Goal: Task Accomplishment & Management: Use online tool/utility

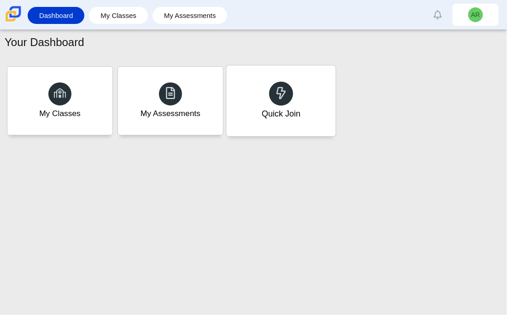
click at [249, 122] on div "Quick Join" at bounding box center [280, 100] width 109 height 71
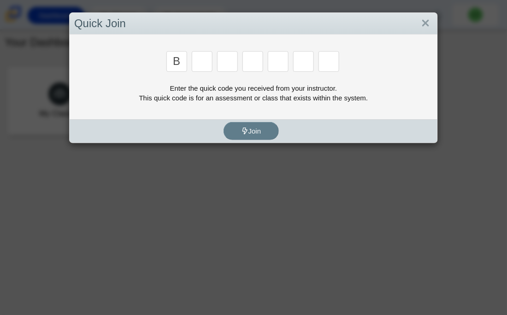
type input "b"
type input "m"
type input "3"
type input "5"
type input "3"
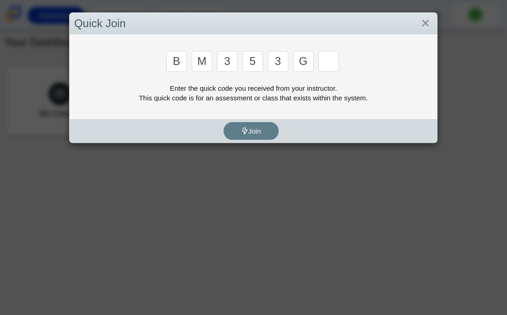
type input "g"
type input "b"
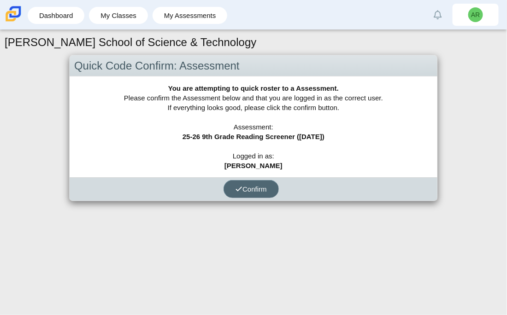
click at [232, 188] on button "Confirm" at bounding box center [251, 189] width 55 height 18
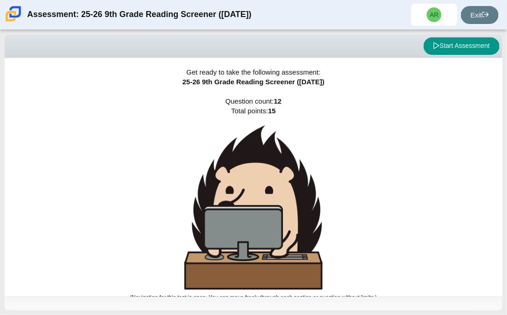
click at [93, 119] on div "Get ready to take the following assessment: 25-26 9th Grade Reading Screener ([…" at bounding box center [254, 177] width 498 height 239
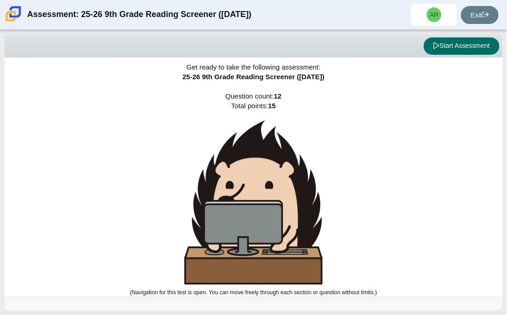
click at [457, 45] on button "Start Assessment" at bounding box center [462, 46] width 76 height 18
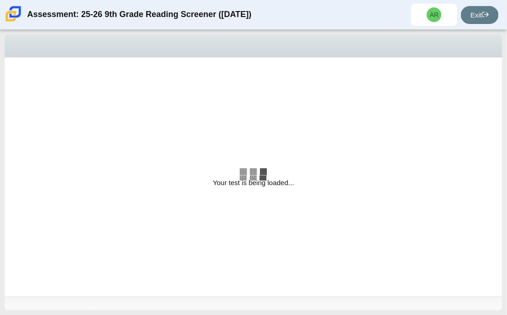
select select "ccc5b315-3c7c-471c-bf90-f22c8299c798"
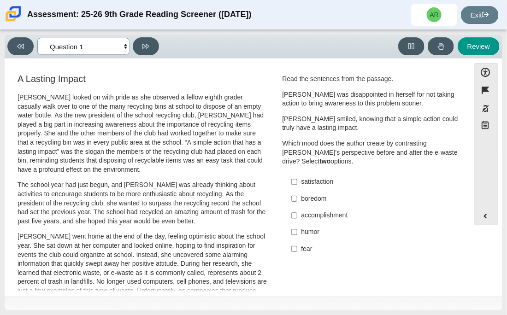
click at [121, 52] on select "Questions Question 1 Question 2 Question 3 Question 4 Question 5 Question 6 Que…" at bounding box center [83, 46] width 92 height 17
click at [117, 45] on select "Questions Question 1 Question 2 Question 3 Question 4 Question 5 Question 6 Que…" at bounding box center [83, 46] width 92 height 17
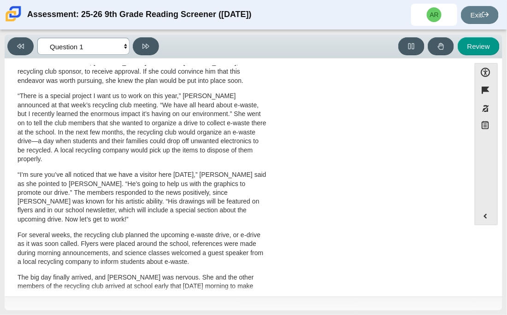
scroll to position [353, 0]
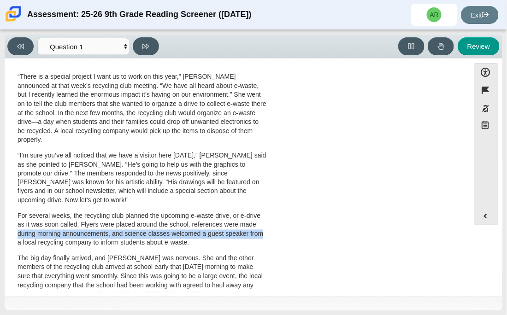
drag, startPoint x: 461, startPoint y: 196, endPoint x: 453, endPoint y: 229, distance: 33.3
click at [453, 229] on div "A Lasting Impact Scarlett looked on with pride as she observed a fellow eighth …" at bounding box center [237, 78] width 456 height 718
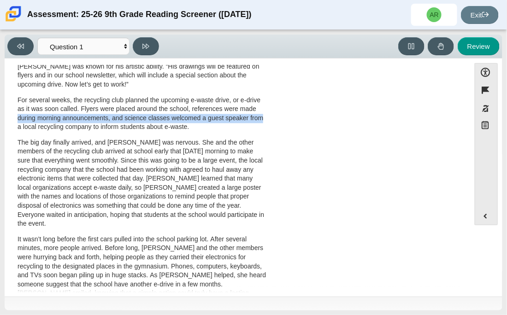
scroll to position [477, 0]
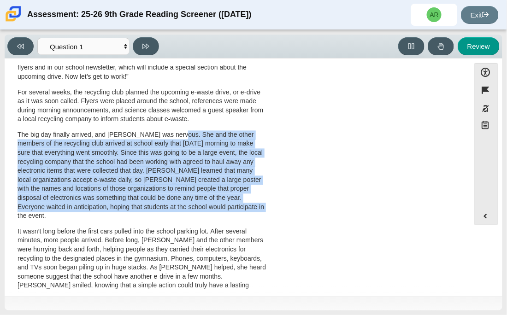
drag, startPoint x: 171, startPoint y: 124, endPoint x: 237, endPoint y: 198, distance: 99.6
click at [237, 198] on p "The big day finally arrived, and Scarlett was nervous. She and the other member…" at bounding box center [143, 176] width 250 height 90
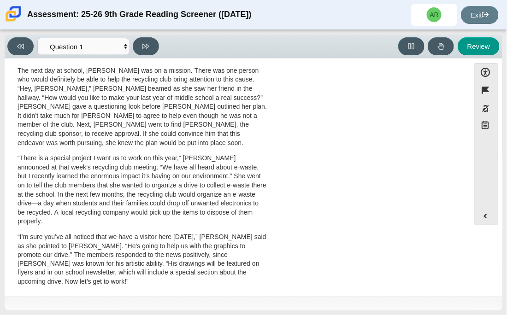
click at [455, 223] on div "A Lasting Impact Scarlett looked on with pride as she observed a fellow eighth …" at bounding box center [237, 159] width 456 height 718
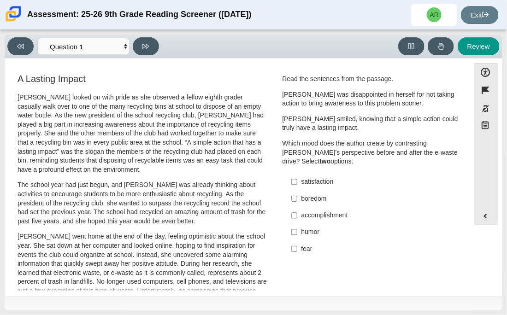
click at [308, 214] on div "accomplishment" at bounding box center [377, 215] width 153 height 9
click at [297, 214] on input "accomplishment accomplishment" at bounding box center [294, 215] width 6 height 17
checkbox input "true"
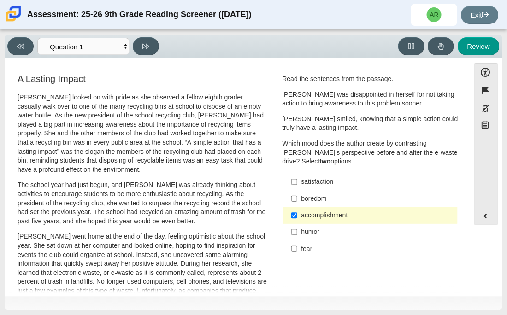
click at [310, 177] on div "satisfaction" at bounding box center [377, 181] width 153 height 9
click at [297, 177] on input "satisfaction satisfaction" at bounding box center [294, 182] width 6 height 17
checkbox input "true"
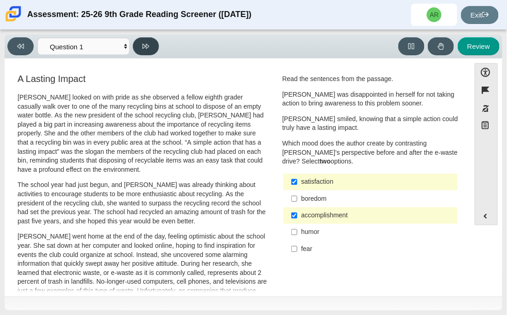
click at [153, 45] on button at bounding box center [146, 46] width 26 height 18
select select "0ff64528-ffd7-428d-b192-babfaadd44e8"
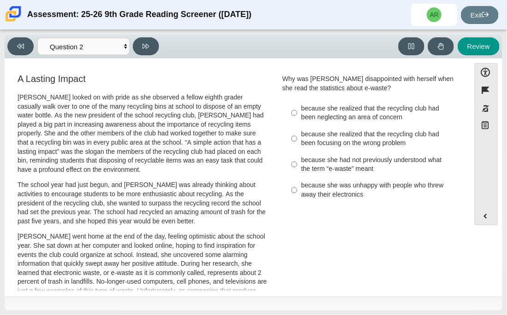
click at [304, 111] on div "because she realized that the recycling club had been neglecting an area of con…" at bounding box center [377, 113] width 153 height 18
click at [297, 111] on input "because she realized that the recycling club had been neglecting an area of con…" at bounding box center [294, 113] width 6 height 26
radio input "true"
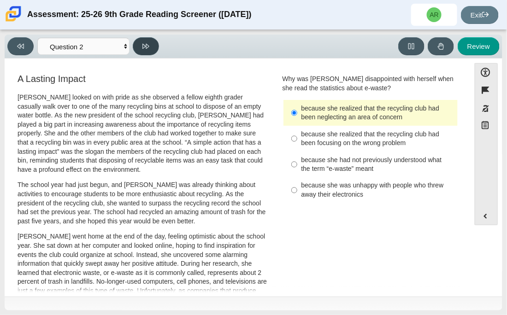
click at [149, 43] on button at bounding box center [146, 46] width 26 height 18
select select "7ce3d843-6974-4858-901c-1ff39630e843"
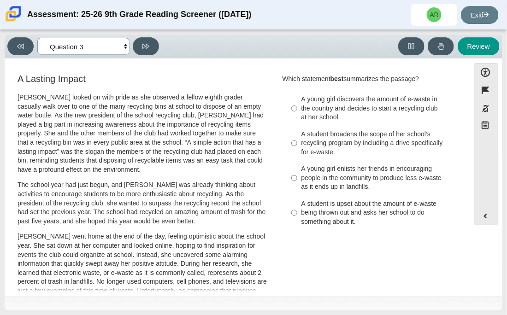
click at [127, 47] on select "Questions Question 1 Question 2 Question 3 Question 4 Question 5 Question 6 Que…" at bounding box center [83, 46] width 92 height 17
click at [125, 47] on select "Questions Question 1 Question 2 Question 3 Question 4 Question 5 Question 6 Que…" at bounding box center [83, 46] width 92 height 17
click at [334, 113] on div "A young girl discovers the amount of e-waste in the country and decides to star…" at bounding box center [377, 108] width 153 height 27
click at [297, 113] on input "A young girl discovers the amount of e-waste in the country and decides to star…" at bounding box center [294, 108] width 6 height 35
radio input "true"
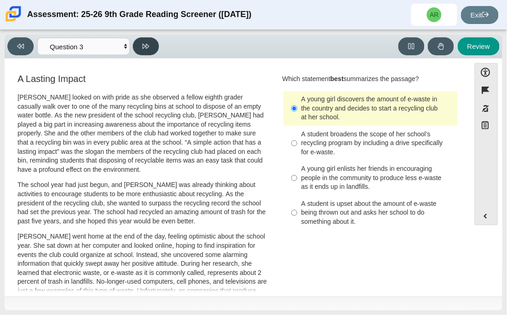
click at [149, 49] on icon at bounding box center [145, 46] width 7 height 7
select select "ca9ea0f1-49c5-4bd1-83b0-472c18652b42"
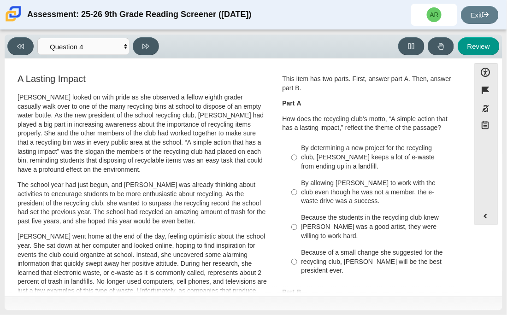
click at [320, 151] on div "By determining a new project for the recycling club, Scarlett keeps a lot of e-…" at bounding box center [377, 157] width 153 height 27
click at [297, 151] on input "By determining a new project for the recycling club, Scarlett keeps a lot of e-…" at bounding box center [294, 157] width 6 height 35
radio input "true"
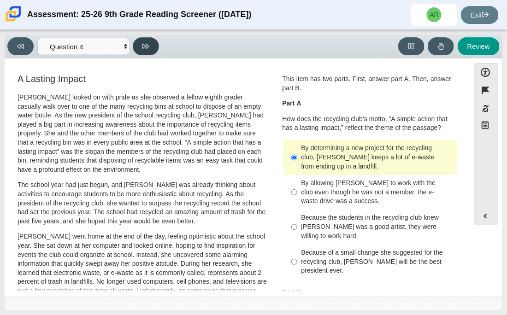
click at [148, 37] on button at bounding box center [146, 46] width 26 height 18
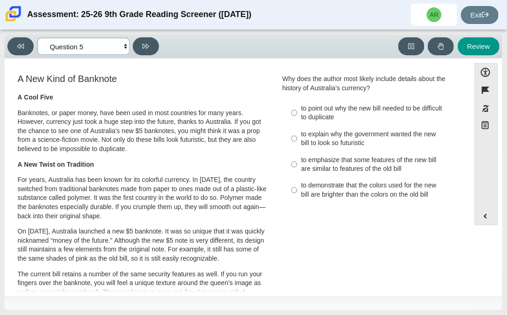
click at [116, 46] on select "Questions Question 1 Question 2 Question 3 Question 4 Question 5 Question 6 Que…" at bounding box center [83, 46] width 92 height 17
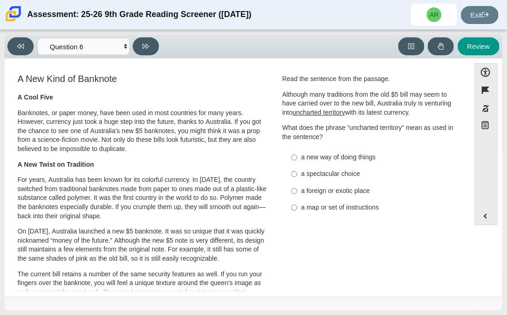
scroll to position [55, 0]
click at [106, 39] on select "Questions Question 1 Question 2 Question 3 Question 4 Question 5 Question 6 Que…" at bounding box center [83, 46] width 92 height 17
select select "e41f1a79-e29f-4095-8030-a53364015bed"
click at [37, 38] on select "Questions Question 1 Question 2 Question 3 Question 4 Question 5 Question 6 Que…" at bounding box center [83, 46] width 92 height 17
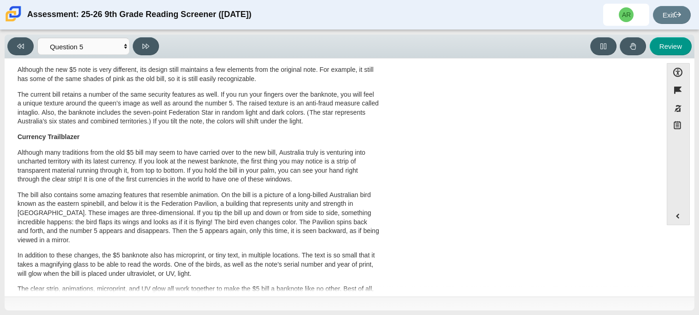
scroll to position [0, 0]
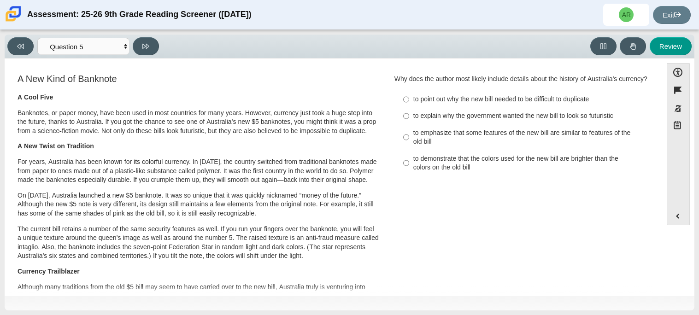
click at [506, 100] on div "to point out why the new bill needed to be difficult to duplicate" at bounding box center [529, 99] width 233 height 9
click at [409, 100] on input "to point out why the new bill needed to be difficult to duplicate to point out …" at bounding box center [406, 99] width 6 height 17
radio input "true"
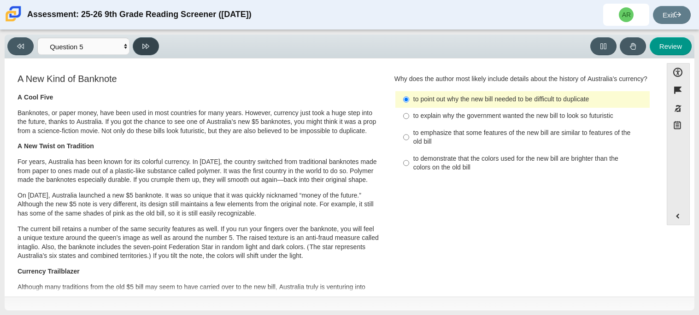
click at [150, 41] on button at bounding box center [146, 46] width 26 height 18
select select "69146e31-7b3d-4a3e-9ce6-f30c24342ae0"
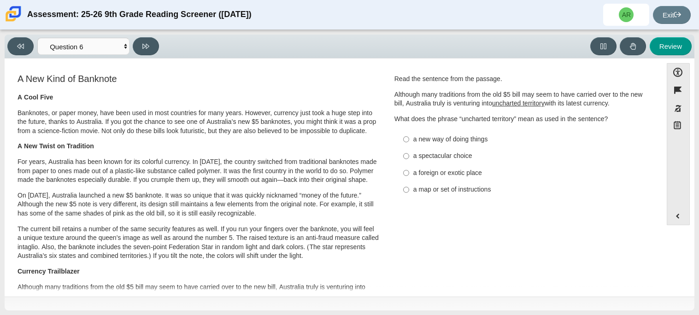
click at [481, 174] on div "a foreign or exotic place" at bounding box center [529, 173] width 233 height 9
click at [409, 174] on input "a foreign or exotic place a foreign or exotic place" at bounding box center [406, 173] width 6 height 17
radio input "true"
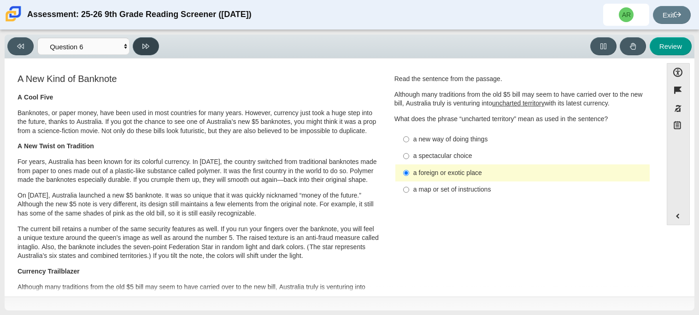
click at [136, 41] on button at bounding box center [146, 46] width 26 height 18
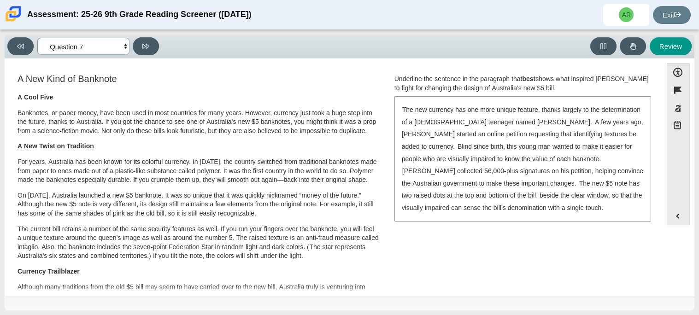
click at [117, 45] on select "Questions Question 1 Question 2 Question 3 Question 4 Question 5 Question 6 Que…" at bounding box center [83, 46] width 92 height 17
click at [118, 46] on select "Questions Question 1 Question 2 Question 3 Question 4 Question 5 Question 6 Que…" at bounding box center [83, 46] width 92 height 17
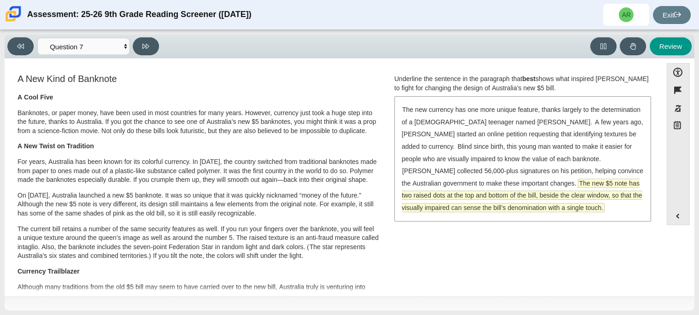
click at [448, 183] on span "The new $5 note has two raised dots at the top and bottom of the bill, beside t…" at bounding box center [522, 195] width 241 height 33
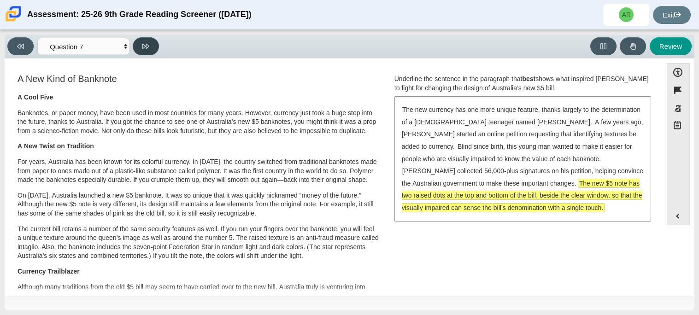
click at [153, 47] on button at bounding box center [146, 46] width 26 height 18
select select "ea8338c2-a6a3-418e-a305-2b963b54a290"
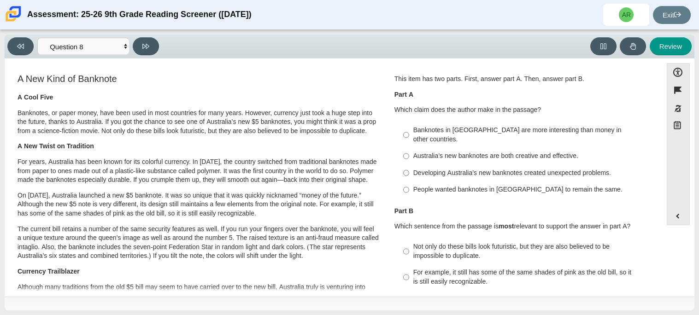
click at [431, 152] on div "Australia’s new banknotes are both creative and effective." at bounding box center [529, 156] width 233 height 9
click at [409, 148] on input "Australia’s new banknotes are both creative and effective. Australia’s new bank…" at bounding box center [406, 156] width 6 height 17
radio input "true"
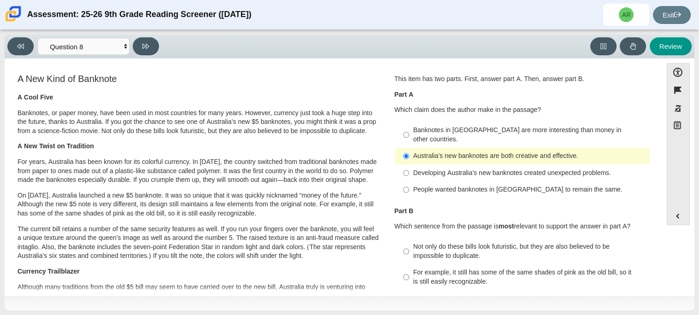
click at [447, 207] on p "Part B" at bounding box center [522, 211] width 256 height 9
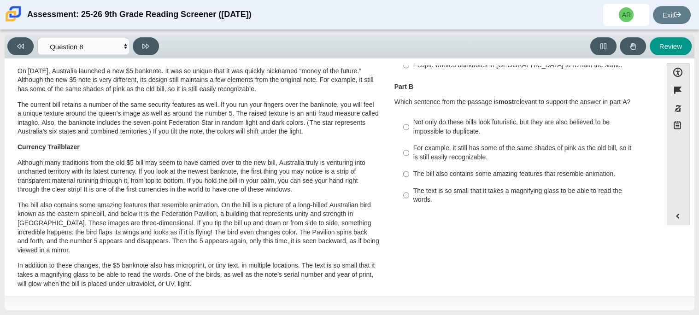
scroll to position [129, 0]
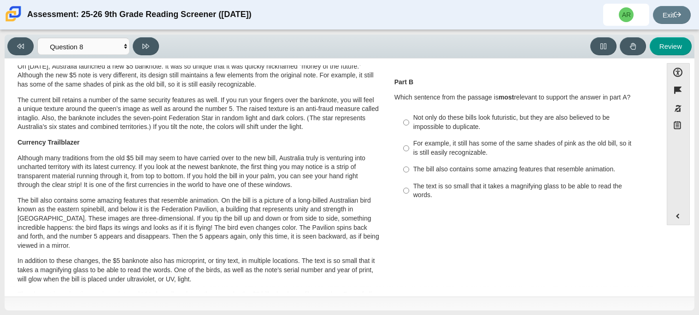
click at [506, 165] on label "The bill also contains some amazing features that resemble animation. The bill …" at bounding box center [523, 169] width 253 height 17
click at [409, 165] on input "The bill also contains some amazing features that resemble animation. The bill …" at bounding box center [406, 169] width 6 height 17
radio input "true"
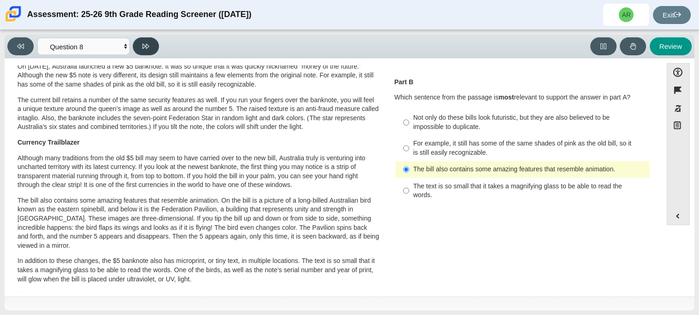
click at [151, 50] on button at bounding box center [146, 46] width 26 height 18
select select "89f058d6-b15c-4ef5-a4b3-fdaffb8868b6"
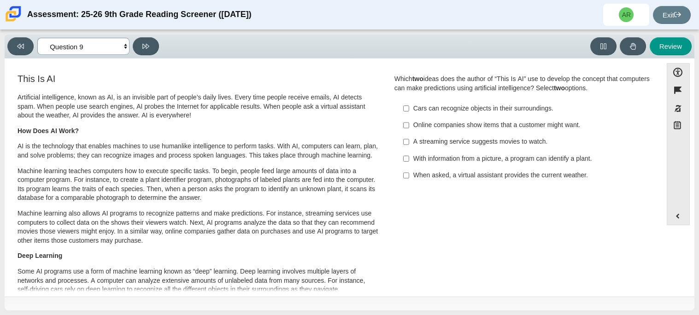
click at [124, 44] on select "Questions Question 1 Question 2 Question 3 Question 4 Question 5 Question 6 Que…" at bounding box center [83, 46] width 92 height 17
click at [123, 45] on select "Questions Question 1 Question 2 Question 3 Question 4 Question 5 Question 6 Que…" at bounding box center [83, 46] width 92 height 17
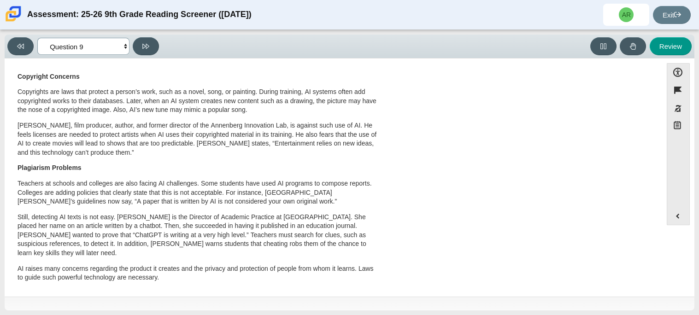
scroll to position [485, 0]
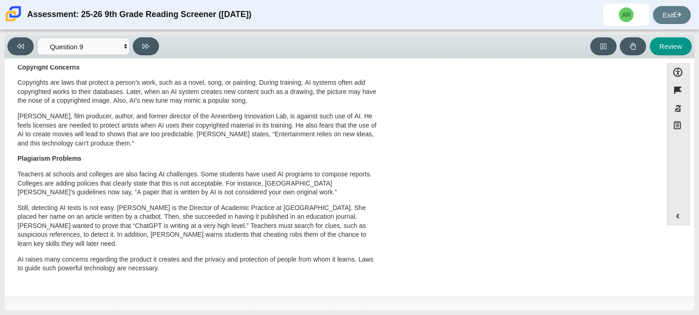
drag, startPoint x: 655, startPoint y: 214, endPoint x: 654, endPoint y: 287, distance: 72.8
click at [506, 287] on div "Accessibility options Close Color scheme Font size Zoom Change the background a…" at bounding box center [350, 178] width 690 height 238
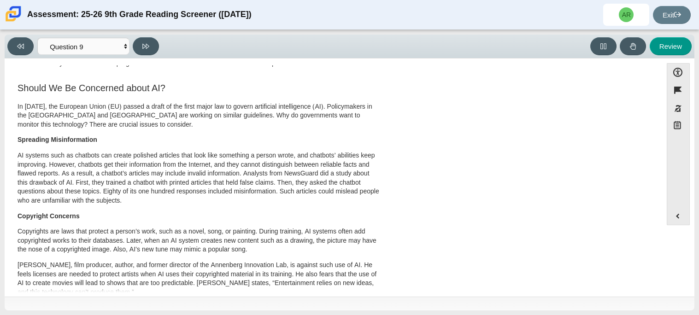
scroll to position [0, 0]
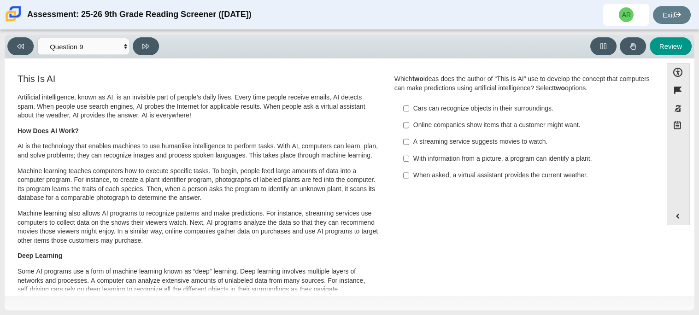
click at [506, 113] on label "Cars can recognize objects in their surroundings. Cars can recognize objects in…" at bounding box center [523, 108] width 253 height 17
click at [409, 113] on input "Cars can recognize objects in their surroundings. Cars can recognize objects in…" at bounding box center [406, 108] width 6 height 17
checkbox input "true"
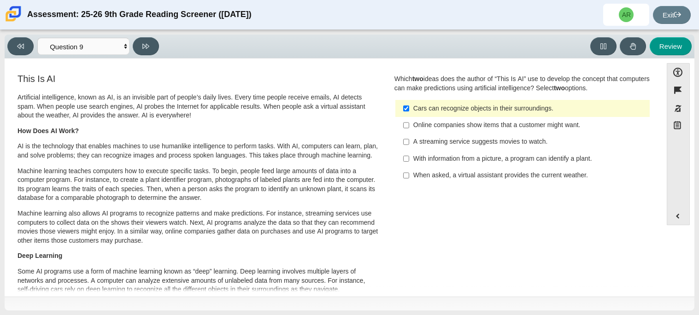
click at [506, 119] on label "Online companies show items that a customer might want. Online companies show i…" at bounding box center [523, 125] width 253 height 17
click at [409, 119] on input "Online companies show items that a customer might want. Online companies show i…" at bounding box center [406, 125] width 6 height 17
checkbox input "true"
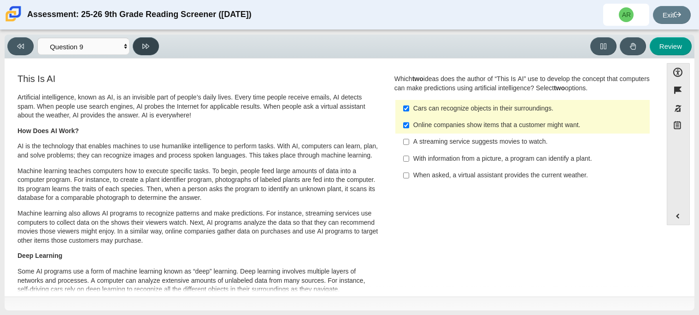
click at [156, 48] on button at bounding box center [146, 46] width 26 height 18
select select "cdf3c14e-a918-44d1-9b63-3db0fa81641e"
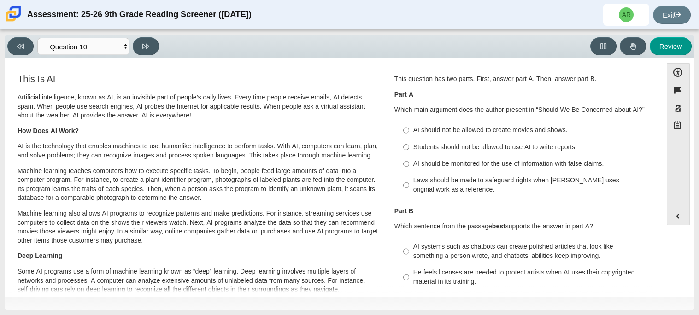
click at [438, 161] on div "AI should be monitored for the use of information with false claims." at bounding box center [529, 163] width 233 height 9
click at [409, 161] on input "AI should be monitored for the use of information with false claims. AI should …" at bounding box center [406, 164] width 6 height 17
radio input "true"
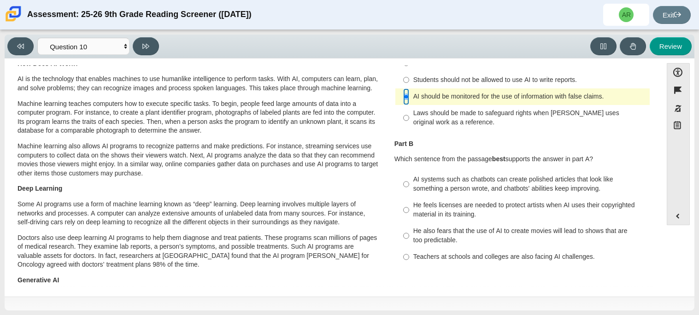
scroll to position [71, 0]
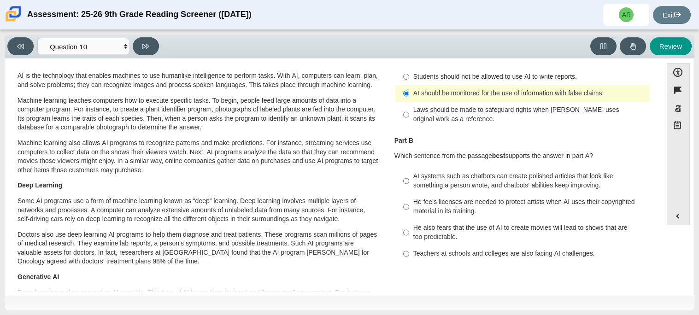
click at [506, 182] on div "AI systems such as chatbots can create polished articles that look like somethi…" at bounding box center [529, 181] width 233 height 18
click at [409, 182] on input "AI systems such as chatbots can create polished articles that look like somethi…" at bounding box center [406, 181] width 6 height 26
radio input "true"
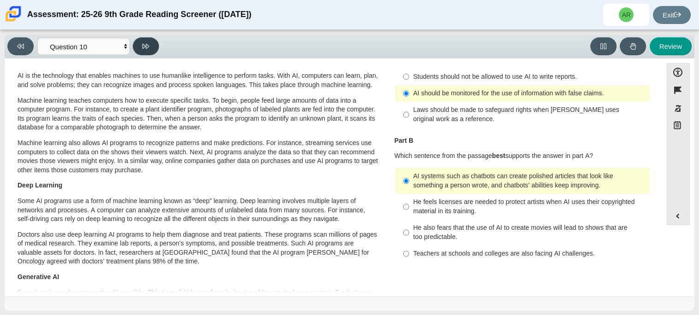
click at [141, 47] on button at bounding box center [146, 46] width 26 height 18
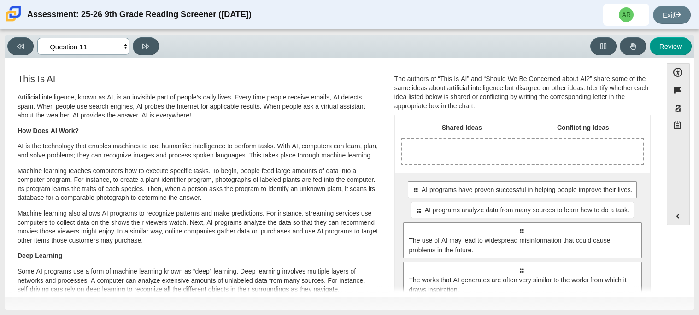
click at [121, 47] on select "Questions Question 1 Question 2 Question 3 Question 4 Question 5 Question 6 Que…" at bounding box center [83, 46] width 92 height 17
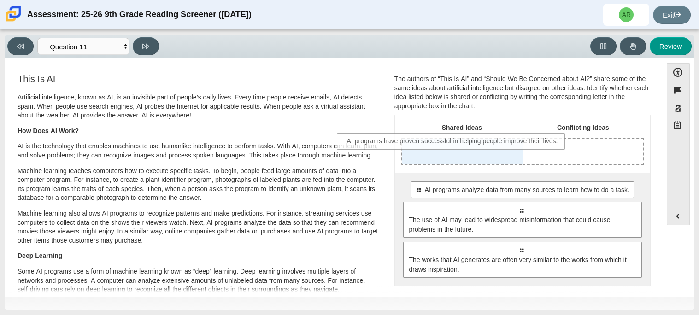
drag, startPoint x: 537, startPoint y: 190, endPoint x: 468, endPoint y: 145, distance: 82.2
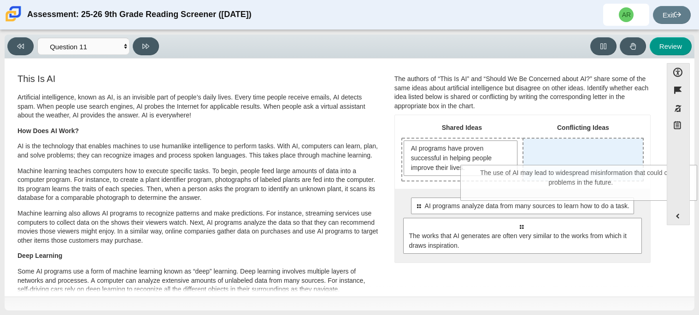
drag, startPoint x: 491, startPoint y: 227, endPoint x: 553, endPoint y: 173, distance: 81.3
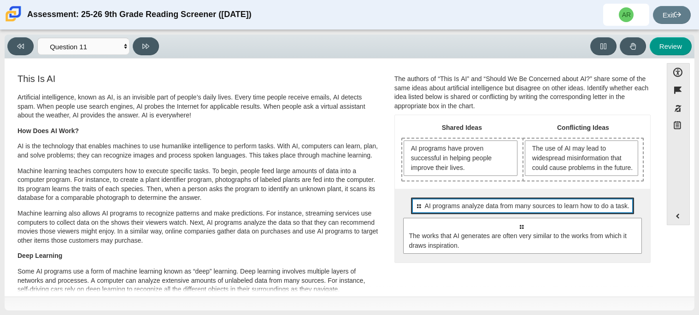
click at [506, 214] on div "Select to move response to a response input area. AI programs analyze data from…" at bounding box center [522, 206] width 223 height 17
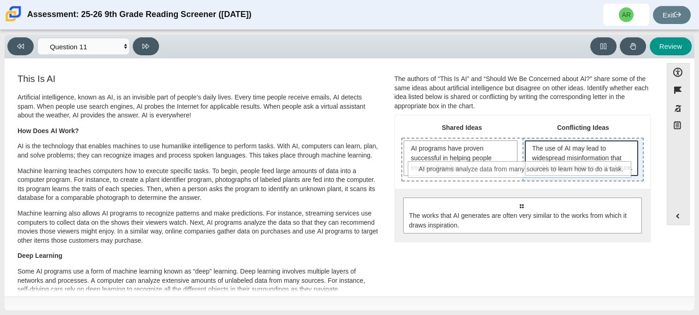
drag, startPoint x: 563, startPoint y: 221, endPoint x: 564, endPoint y: 176, distance: 45.2
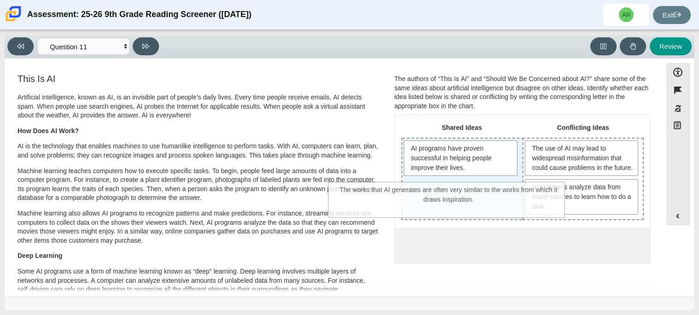
drag, startPoint x: 565, startPoint y: 273, endPoint x: 490, endPoint y: 210, distance: 97.7
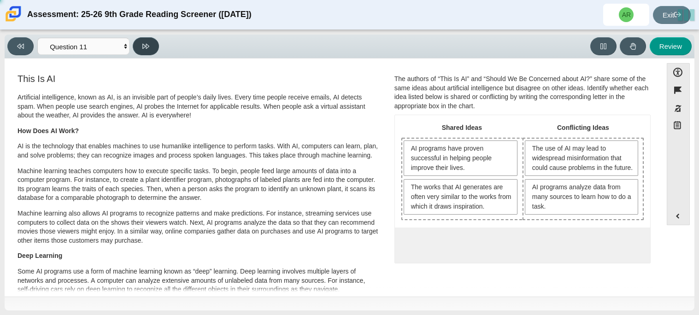
click at [138, 47] on button at bounding box center [146, 46] width 26 height 18
select select "c3effed4-44ce-4a19-bd96-1787f34e9b4c"
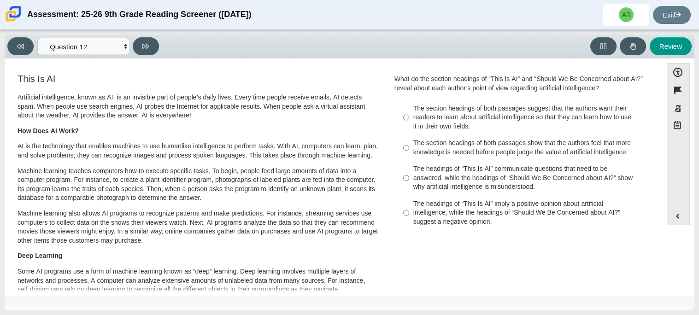
click at [426, 112] on div "The section headings of both passages suggest that the authors want their reade…" at bounding box center [529, 117] width 233 height 27
click at [409, 112] on input "The section headings of both passages suggest that the authors want their reade…" at bounding box center [406, 117] width 6 height 35
radio input "true"
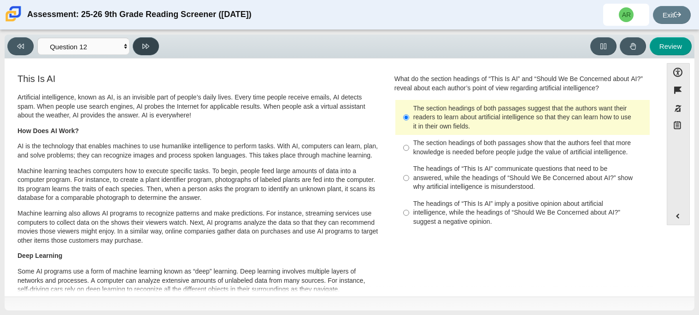
click at [142, 47] on icon at bounding box center [145, 46] width 7 height 7
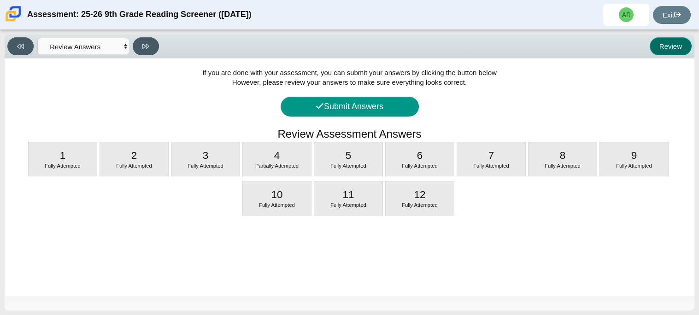
click at [506, 41] on button "Review" at bounding box center [671, 46] width 42 height 18
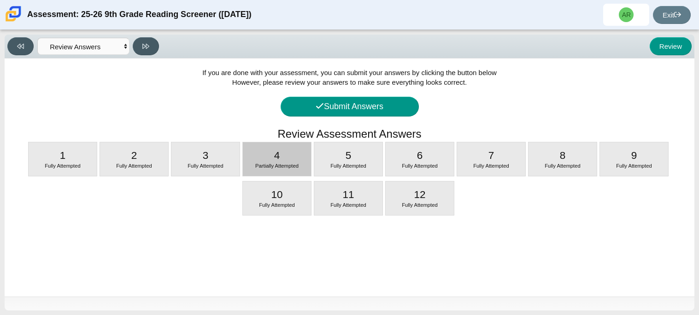
click at [292, 165] on span "Partially Attempted" at bounding box center [276, 166] width 43 height 6
select select "ca9ea0f1-49c5-4bd1-83b0-472c18652b42"
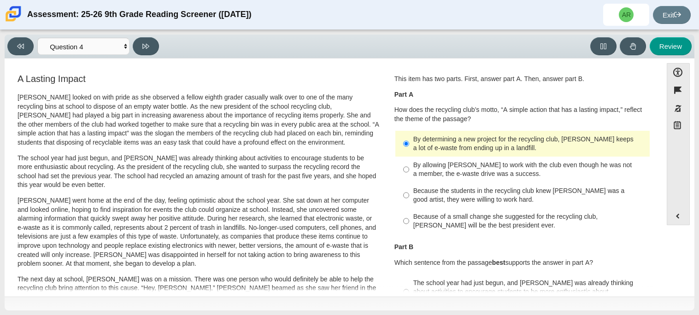
click at [506, 142] on div "Accessibility options Close Color scheme Font size Zoom Change the background a…" at bounding box center [349, 177] width 681 height 228
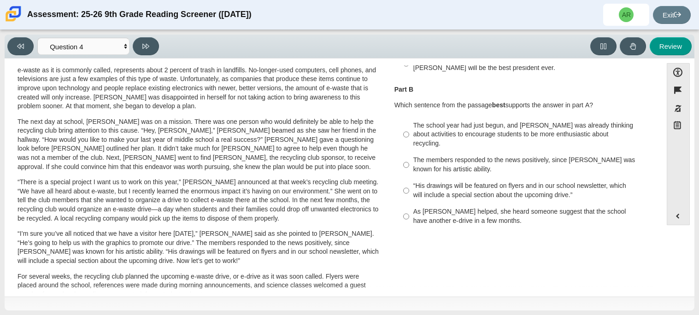
scroll to position [168, 0]
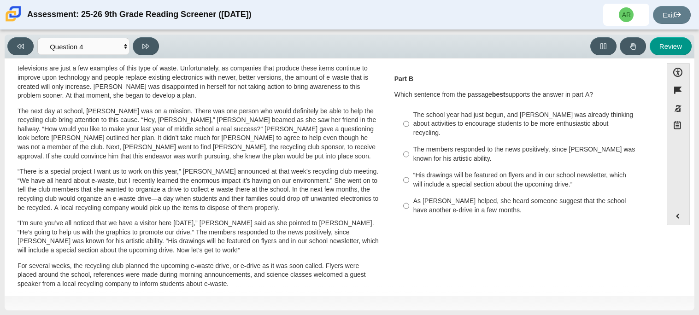
click at [506, 171] on div "“His drawings will be featured on flyers and in our school newsletter, which wi…" at bounding box center [529, 180] width 233 height 18
click at [409, 169] on input "“His drawings will be featured on flyers and in our school newsletter, which wi…" at bounding box center [406, 180] width 6 height 26
radio input "true"
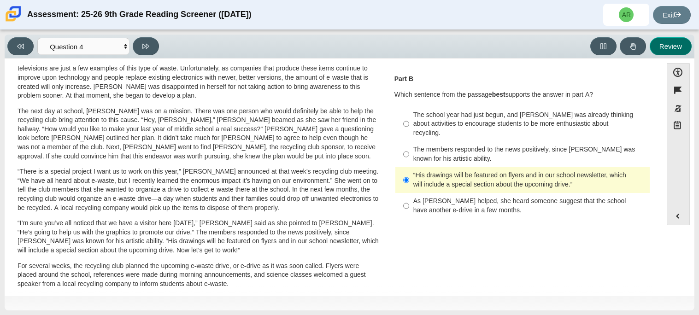
click at [506, 49] on button "Review" at bounding box center [671, 46] width 42 height 18
select select "review"
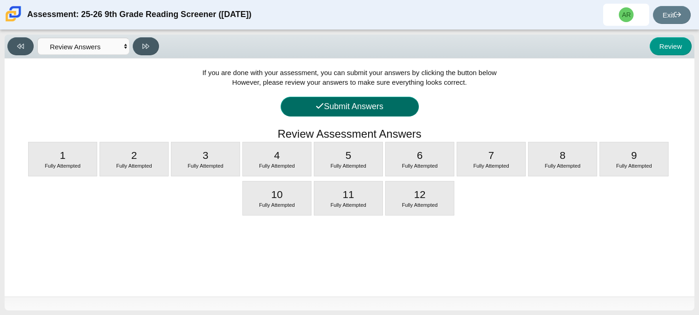
click at [391, 113] on button "Submit Answers" at bounding box center [350, 107] width 138 height 20
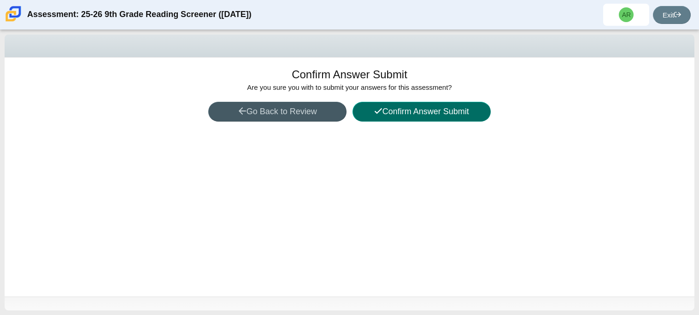
click at [391, 113] on button "Confirm Answer Submit" at bounding box center [422, 112] width 138 height 20
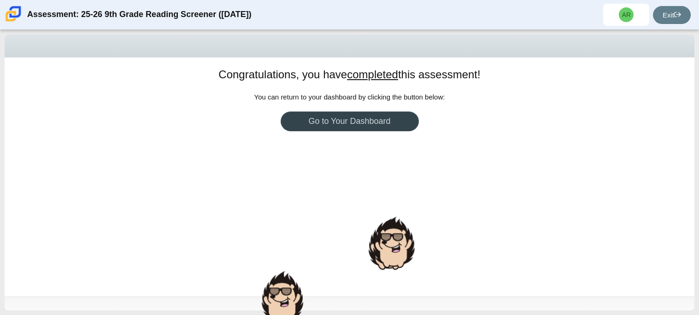
click at [386, 118] on link "Go to Your Dashboard" at bounding box center [350, 122] width 138 height 20
